Goal: Task Accomplishment & Management: Manage account settings

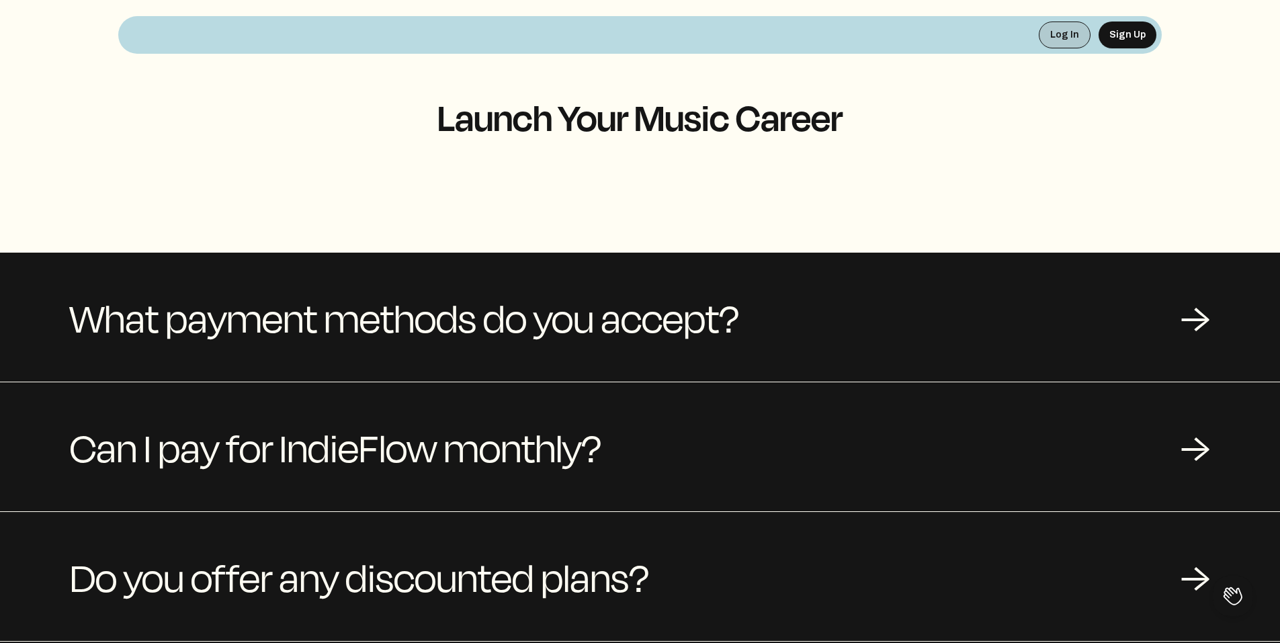
click at [1054, 38] on button "Log In" at bounding box center [1065, 35] width 52 height 27
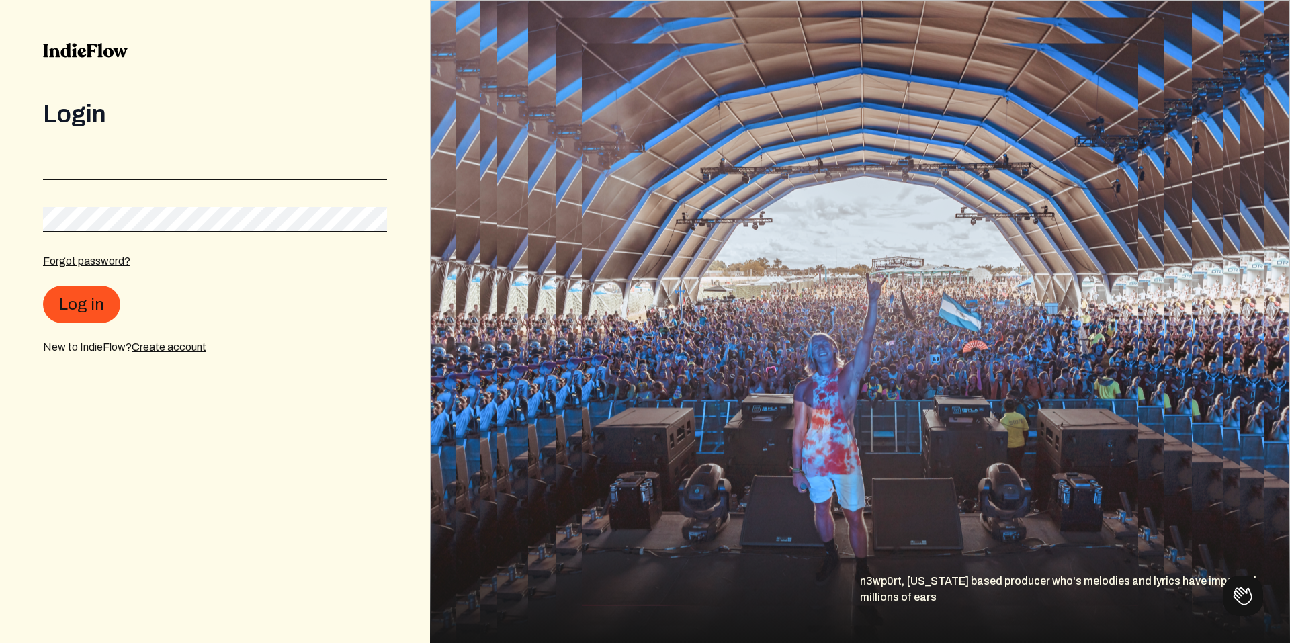
type input "[EMAIL_ADDRESS][DOMAIN_NAME]"
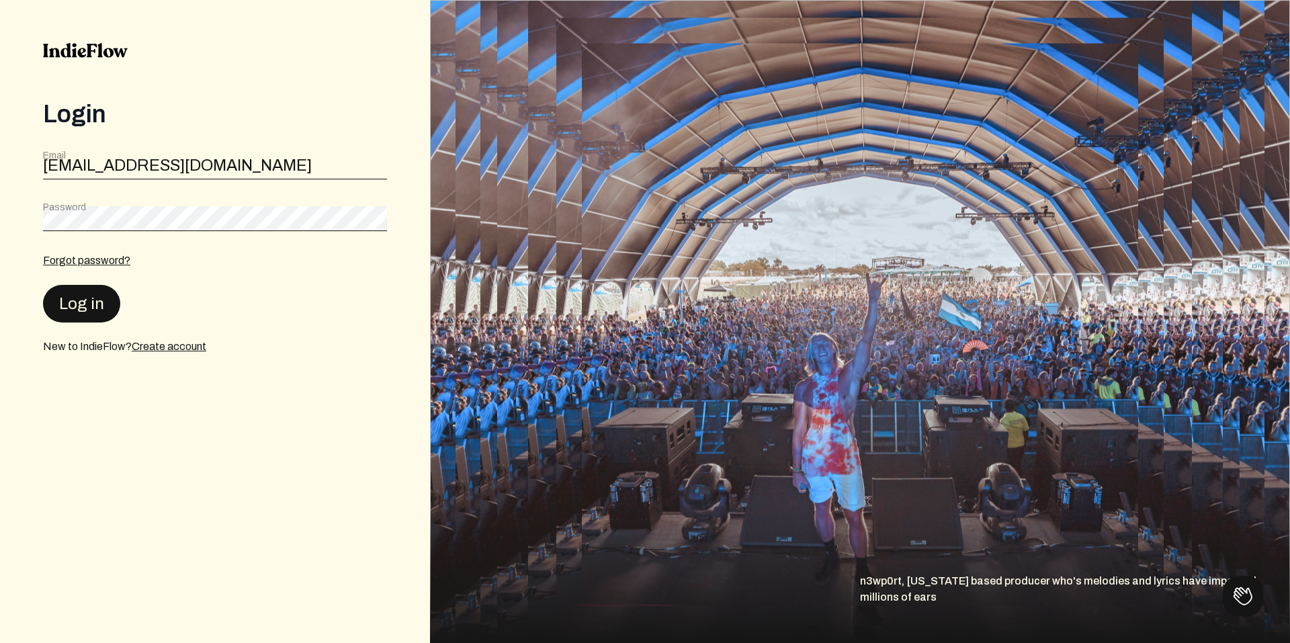
click at [92, 300] on button "Log in" at bounding box center [81, 304] width 77 height 38
